Goal: Transaction & Acquisition: Purchase product/service

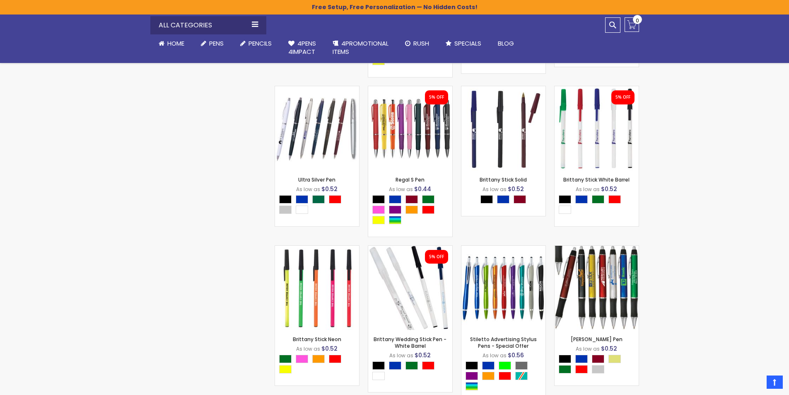
scroll to position [1703, 0]
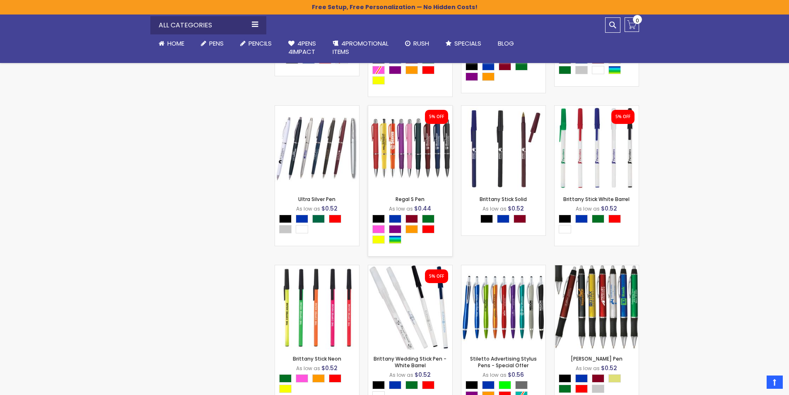
click at [414, 140] on img at bounding box center [410, 148] width 84 height 84
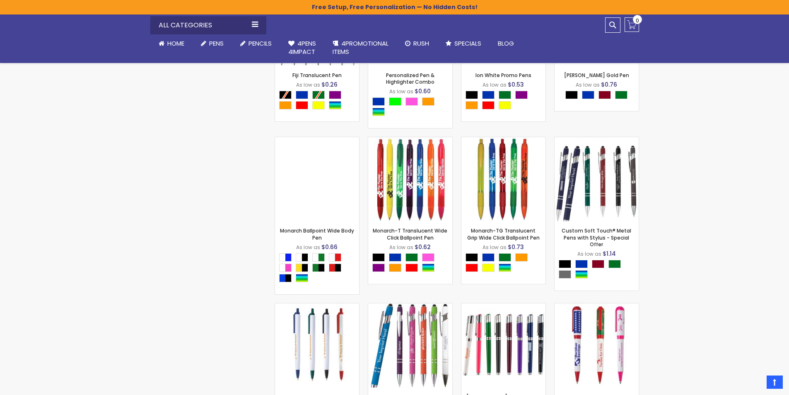
scroll to position [2159, 0]
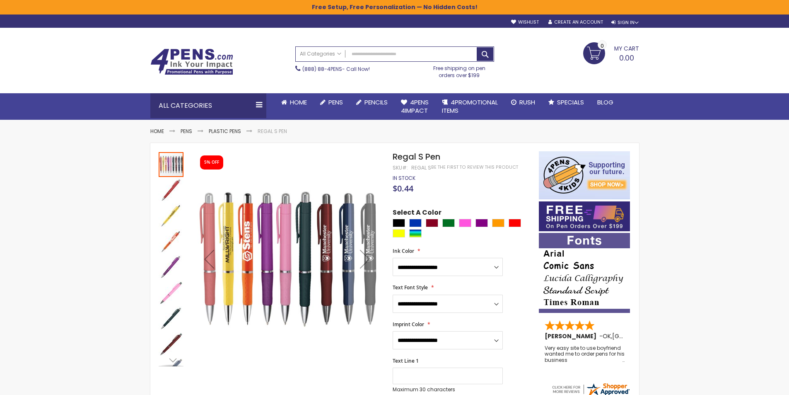
click at [173, 268] on img "Regal S Pen" at bounding box center [171, 267] width 25 height 25
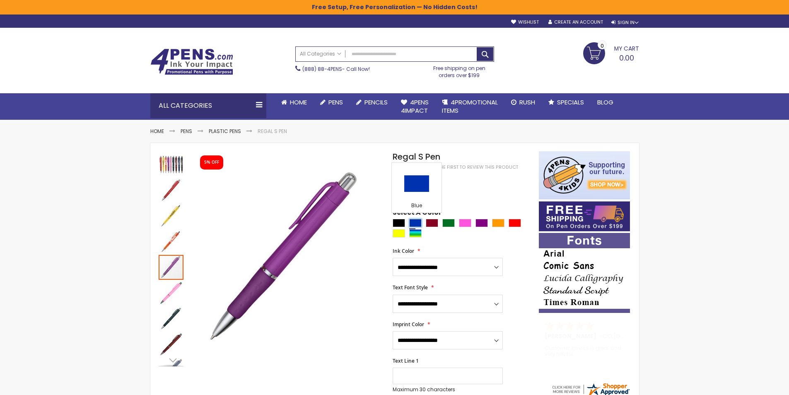
click at [412, 221] on div "Blue" at bounding box center [415, 223] width 12 height 8
type input "****"
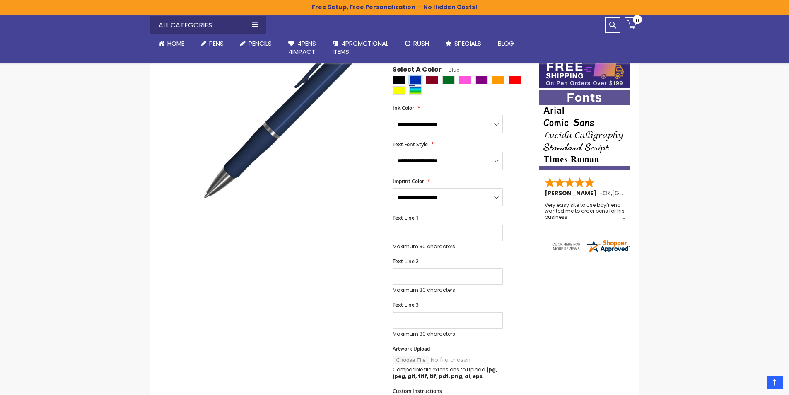
scroll to position [41, 0]
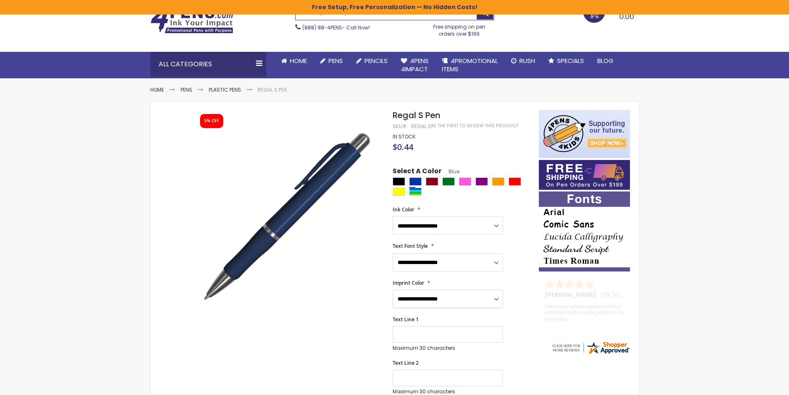
click at [423, 297] on select "**********" at bounding box center [448, 299] width 110 height 18
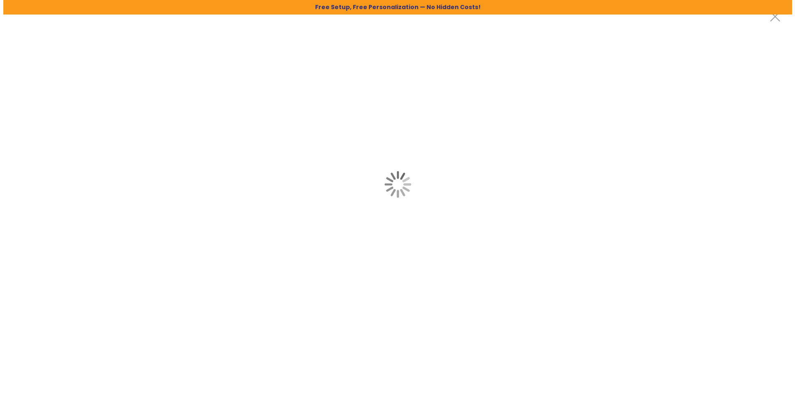
scroll to position [0, 0]
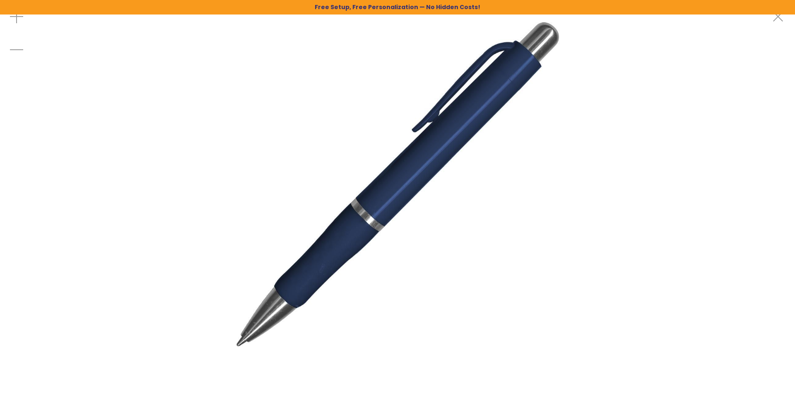
click at [375, 210] on img at bounding box center [398, 184] width 368 height 368
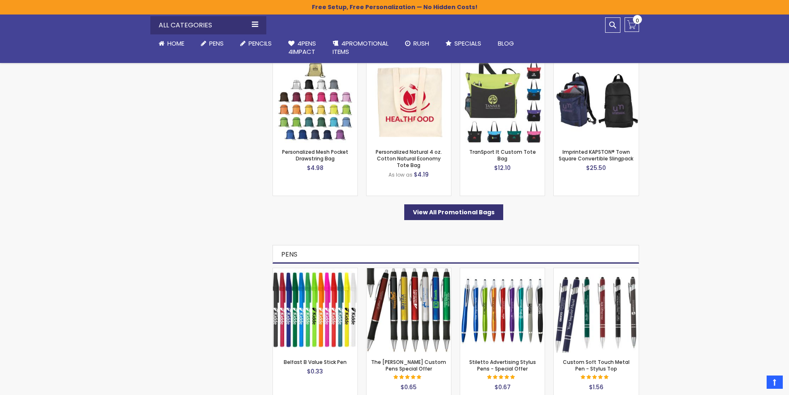
scroll to position [2486, 0]
